Goal: Task Accomplishment & Management: Manage account settings

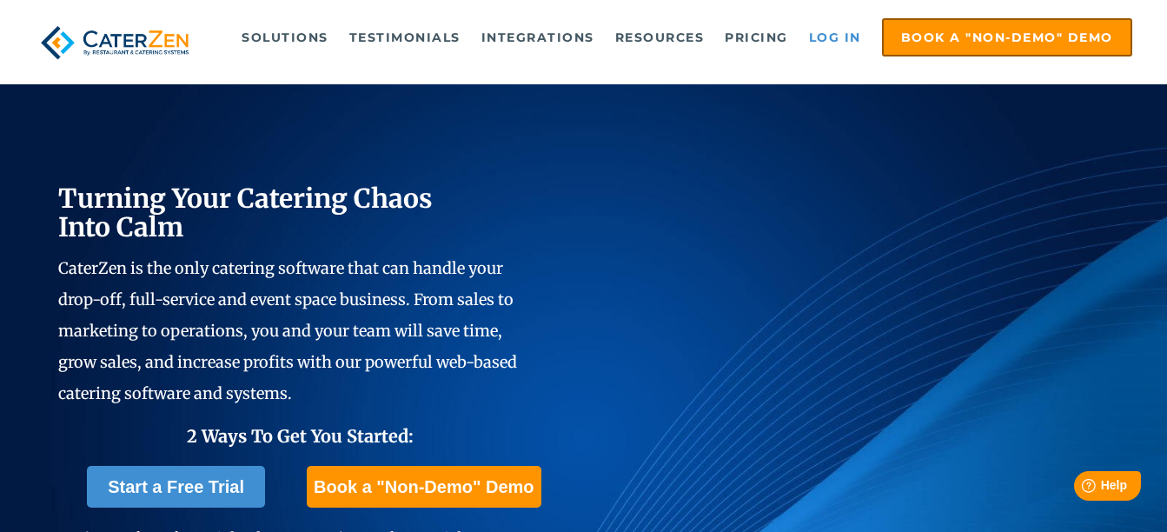
click at [839, 40] on link "Log in" at bounding box center [835, 37] width 70 height 35
click at [855, 38] on link "Log in" at bounding box center [835, 37] width 70 height 35
click at [851, 36] on link "Log in" at bounding box center [835, 37] width 70 height 35
